Goal: Information Seeking & Learning: Check status

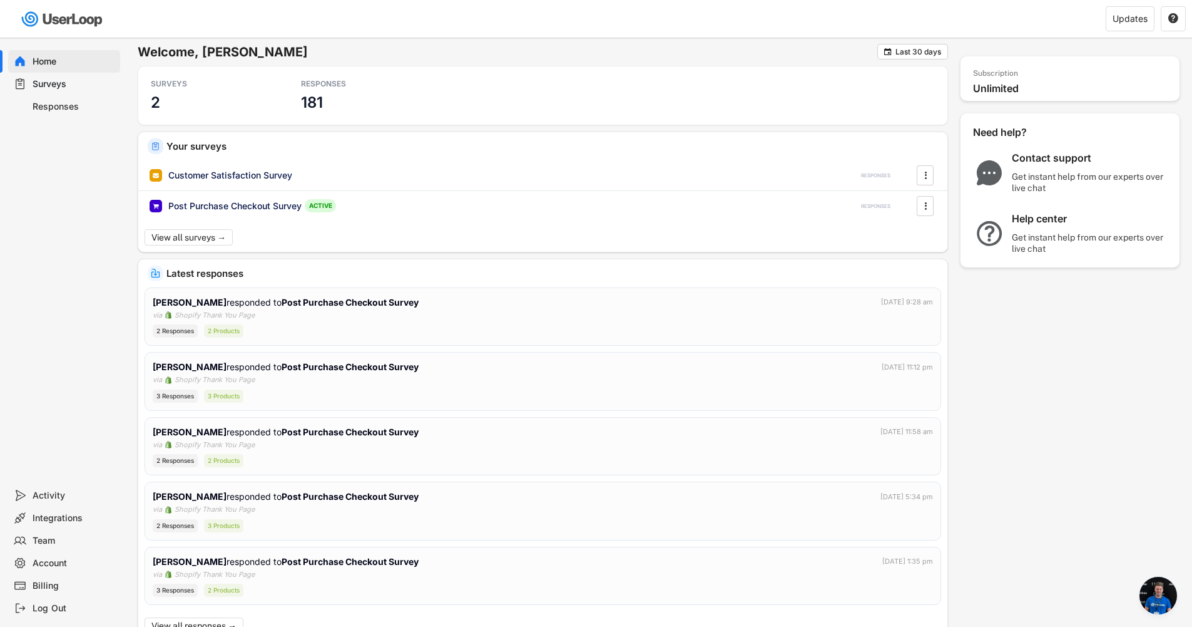
scroll to position [371, 0]
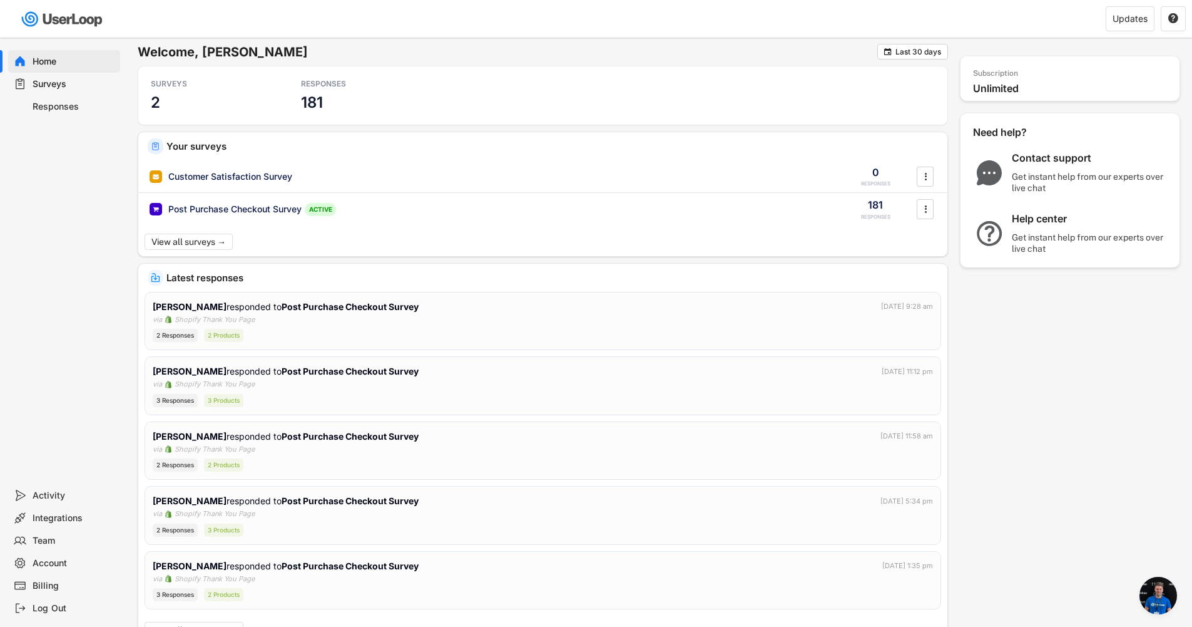
click at [58, 94] on div "Surveys" at bounding box center [64, 84] width 112 height 23
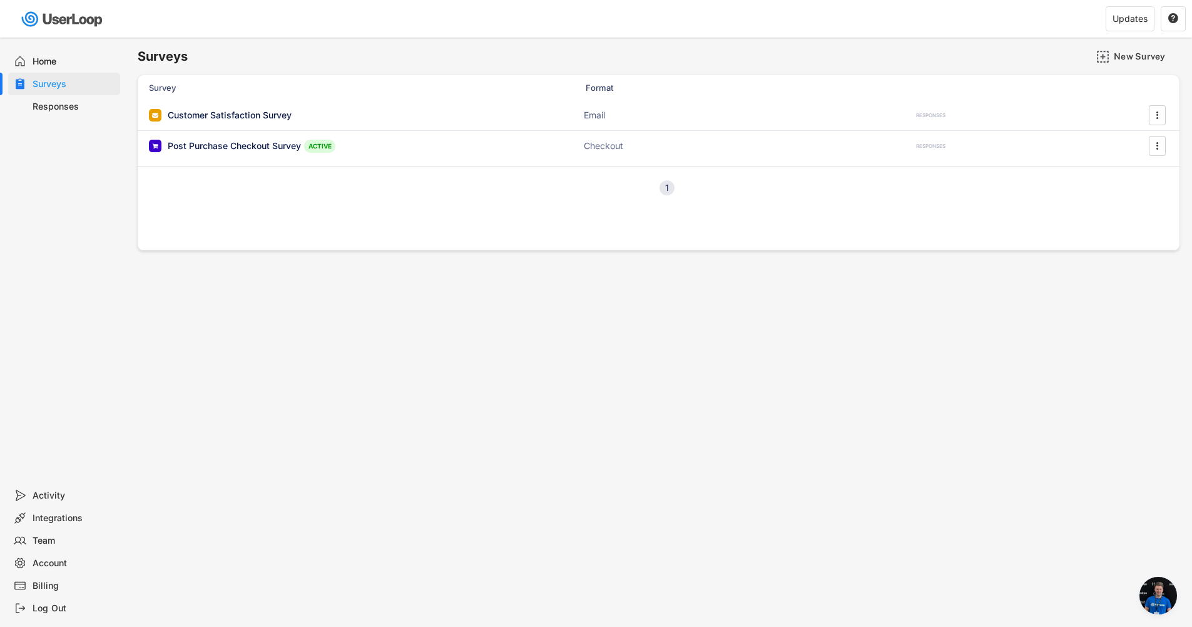
click at [56, 101] on div "Responses" at bounding box center [74, 107] width 83 height 12
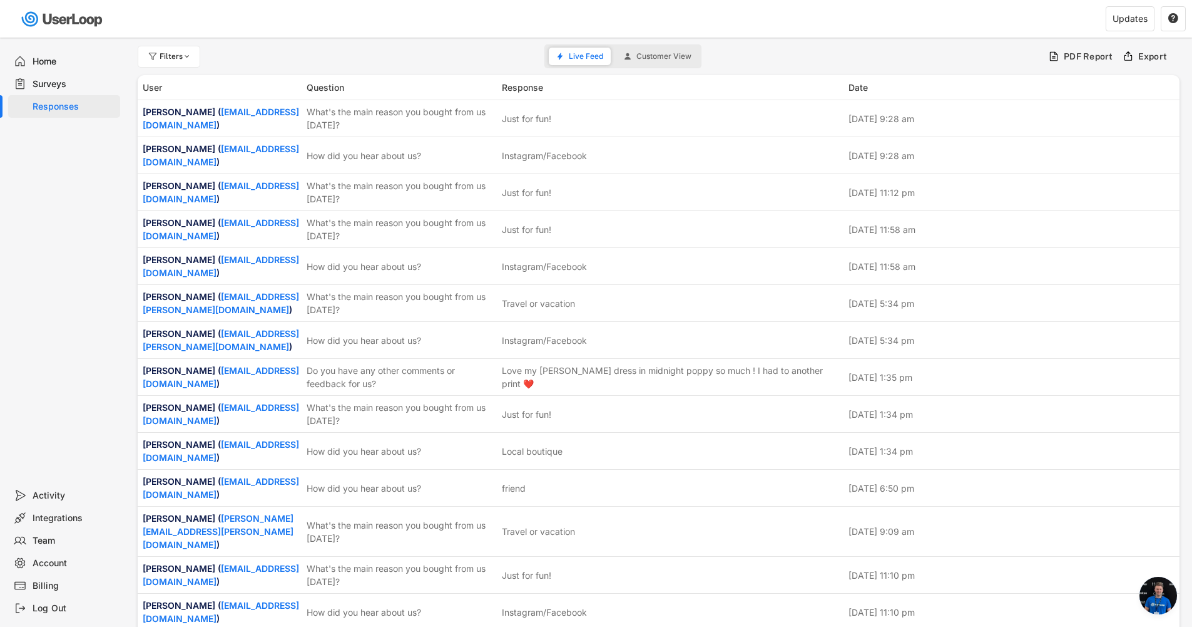
click at [74, 89] on div "Surveys" at bounding box center [74, 84] width 83 height 12
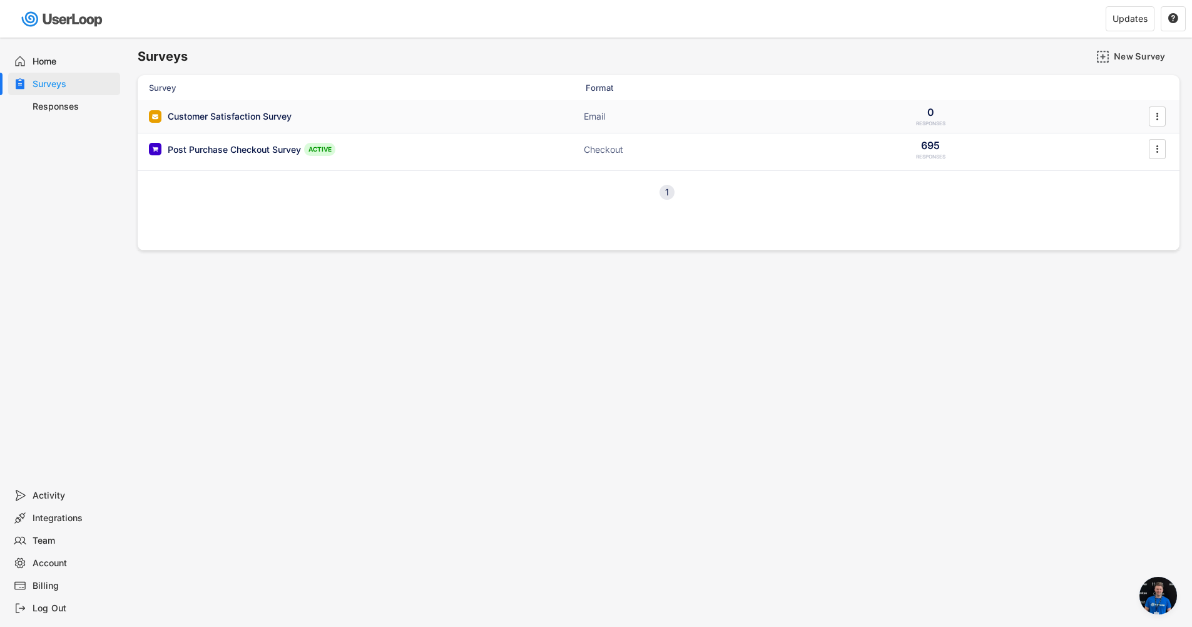
click at [233, 121] on div "Customer Satisfaction Survey" at bounding box center [230, 116] width 124 height 13
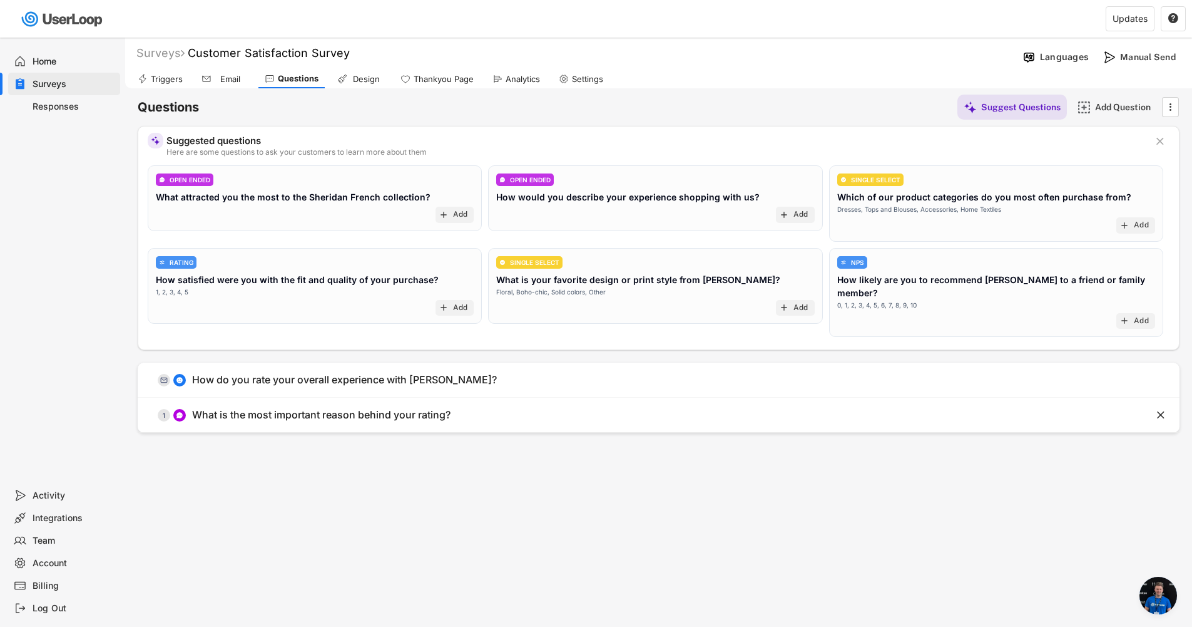
click at [57, 81] on div "Surveys" at bounding box center [74, 84] width 83 height 12
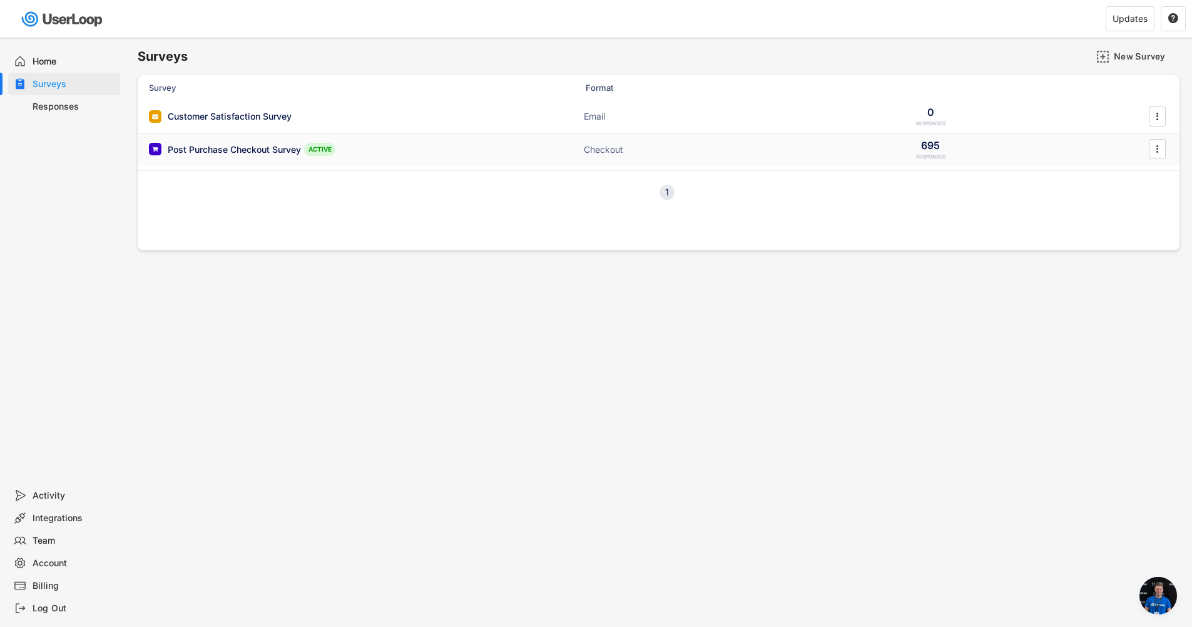
click at [216, 141] on div "Post Purchase Checkout Survey ACTIVE Checkout 695 RESPONSES " at bounding box center [659, 149] width 1042 height 33
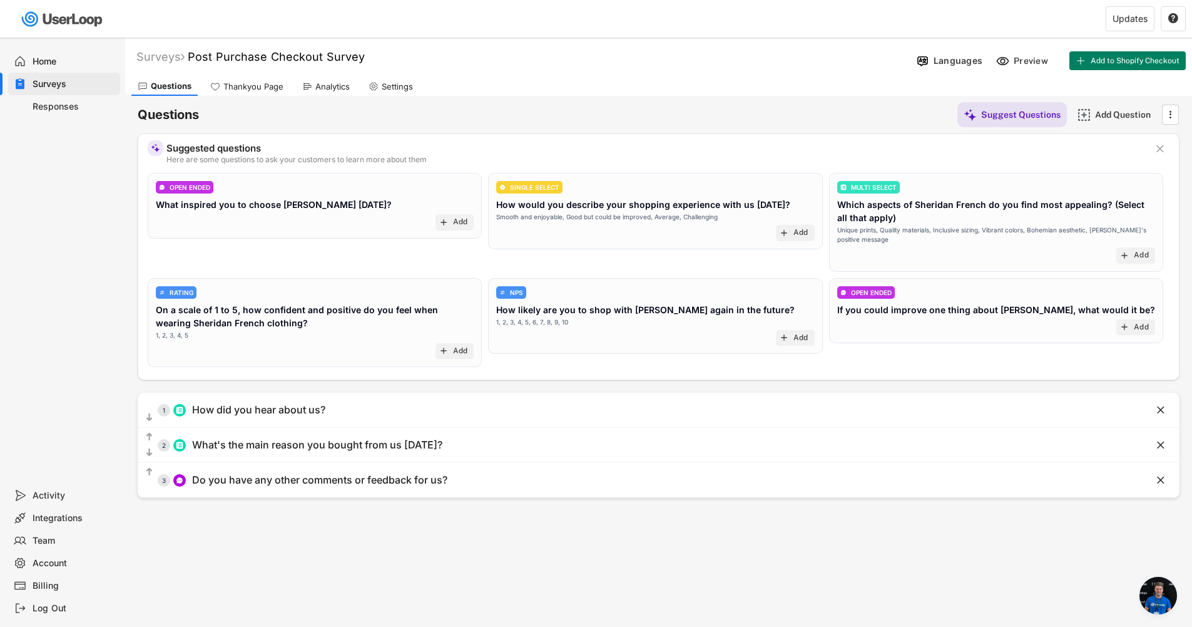
click at [357, 86] on div "Triggers Email Questions Design Thankyou Page Analytics Settings" at bounding box center [658, 85] width 1067 height 22
click at [327, 88] on div "Analytics" at bounding box center [332, 86] width 34 height 11
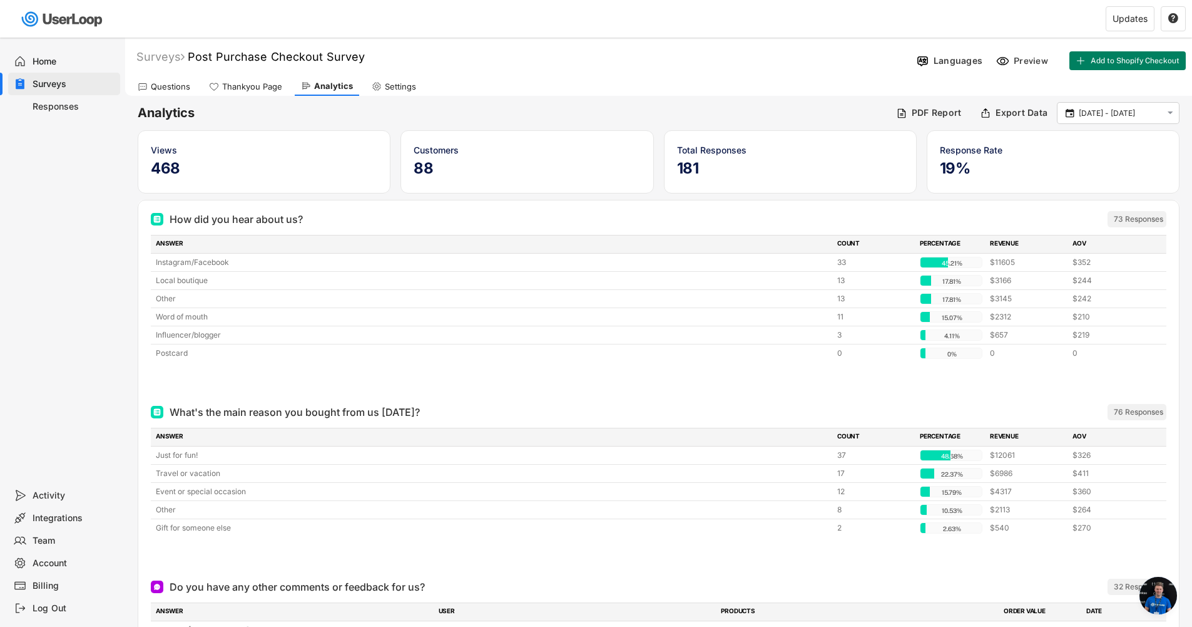
click at [17, 51] on div "Home" at bounding box center [64, 61] width 112 height 23
